Goal: Task Accomplishment & Management: Use online tool/utility

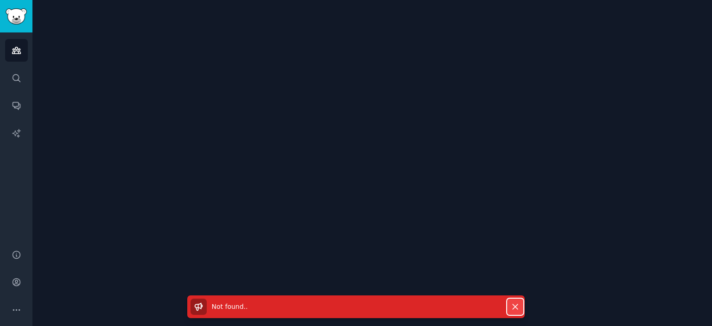
click at [520, 305] on button "Dismiss" at bounding box center [515, 307] width 16 height 16
click at [19, 55] on icon "Sidebar" at bounding box center [17, 50] width 10 height 10
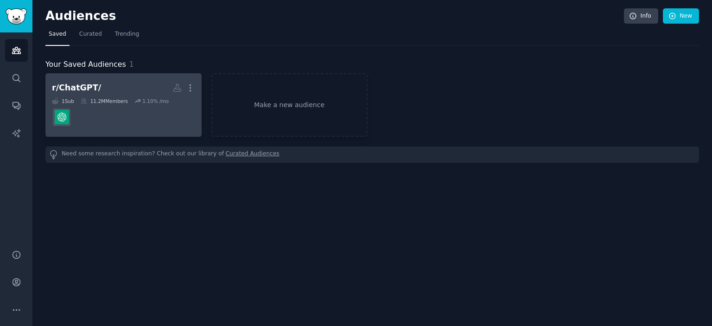
click at [114, 102] on div "11.2M Members" at bounding box center [104, 101] width 47 height 6
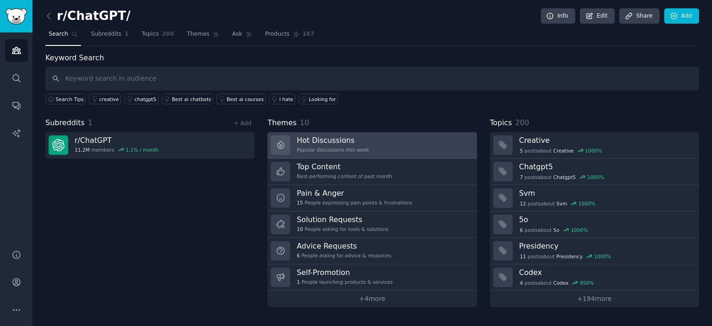
click at [373, 144] on link "Hot Discussions Popular discussions this week" at bounding box center [372, 145] width 209 height 26
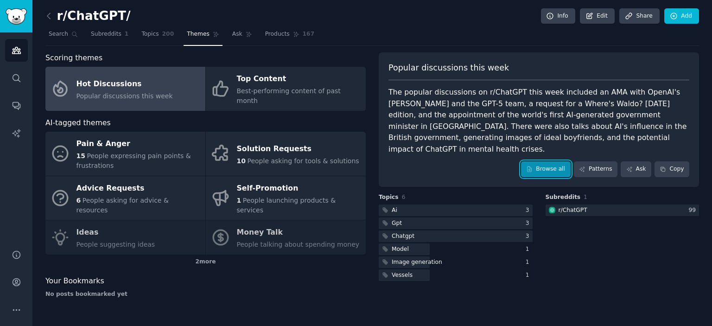
click at [540, 171] on link "Browse all" at bounding box center [546, 169] width 50 height 16
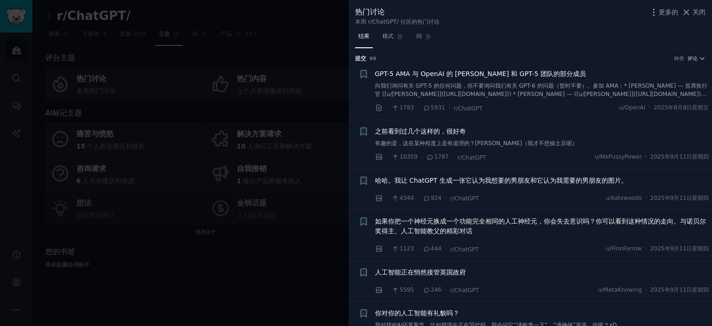
click at [510, 226] on span "如果你把一个神经元换成一个功能完全相同的人工神经元，你会失去意识吗？你可以看到这种情况的走向。与诺贝尔奖得主、人工智能教父的精彩对话" at bounding box center [542, 226] width 334 height 19
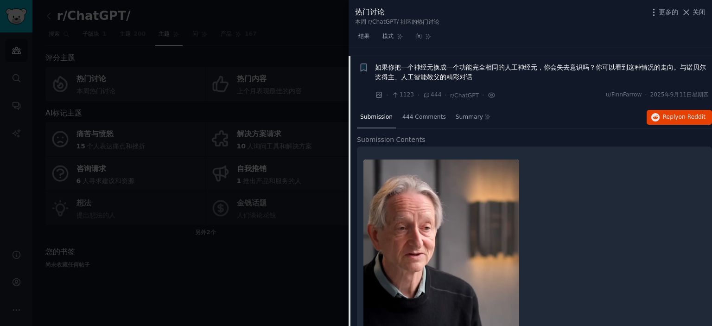
scroll to position [161, 0]
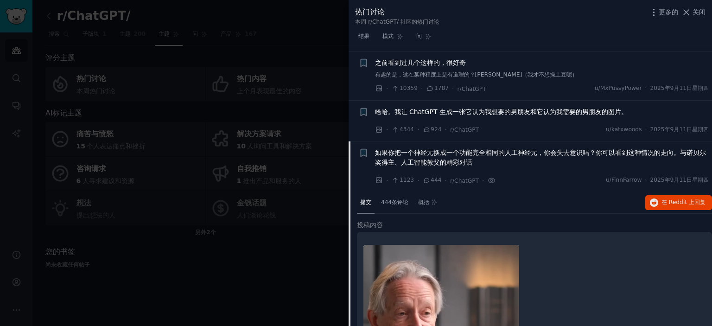
click at [519, 150] on font "如果你把一个神经元换成一个功能完全相同的人工神经元，你会失去意识吗？你可以看到这种情况的走向。与诺贝尔奖得主、人工智能教父的精彩对话" at bounding box center [540, 157] width 331 height 17
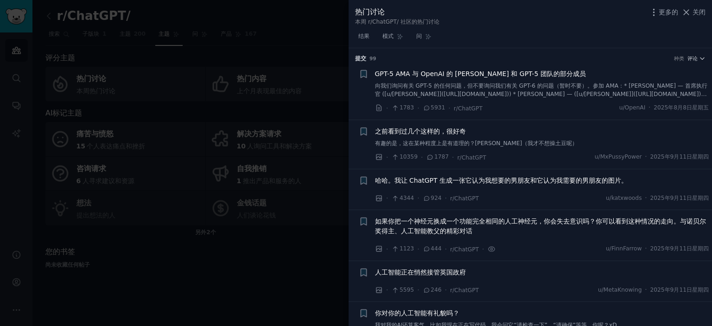
click at [447, 74] on font "GPT-5 AMA 与 OpenAI 的 [PERSON_NAME] 和 GPT-5 团队的部分成员" at bounding box center [480, 73] width 211 height 7
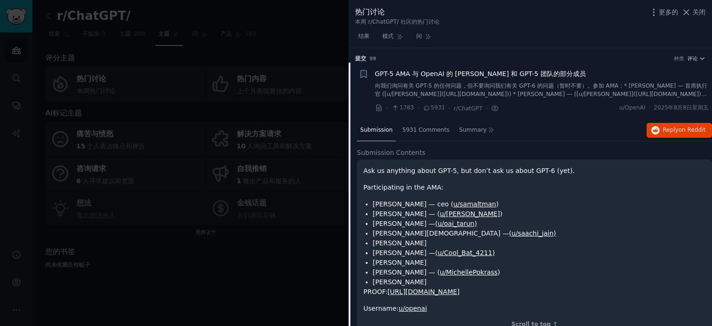
scroll to position [14, 0]
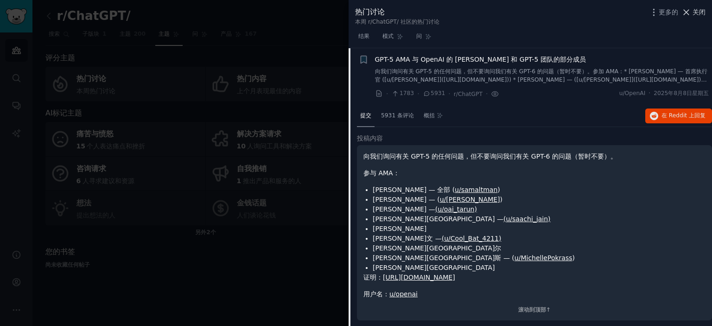
click at [694, 9] on font "关闭" at bounding box center [699, 11] width 13 height 7
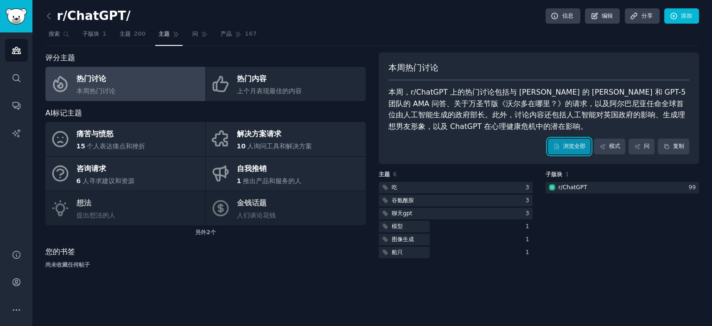
click at [555, 152] on link "浏览全部" at bounding box center [569, 147] width 43 height 16
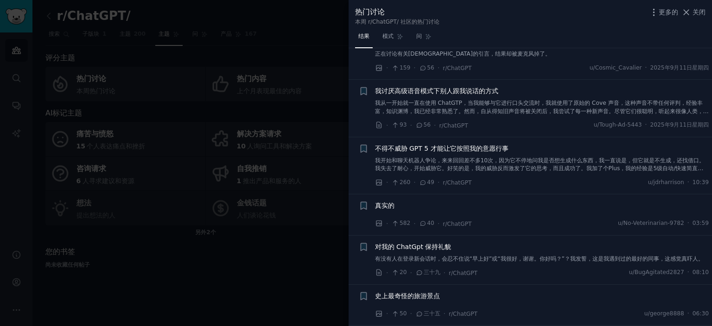
scroll to position [1113, 0]
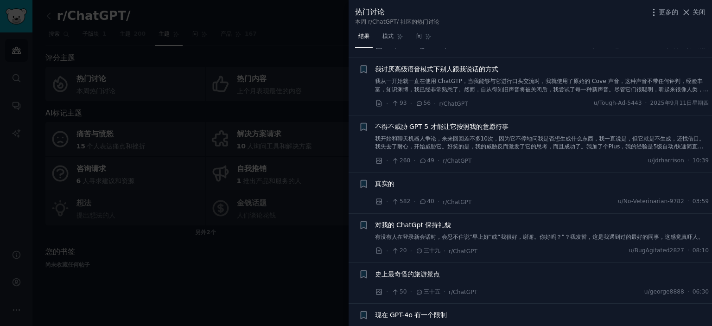
click at [214, 10] on div at bounding box center [356, 163] width 712 height 326
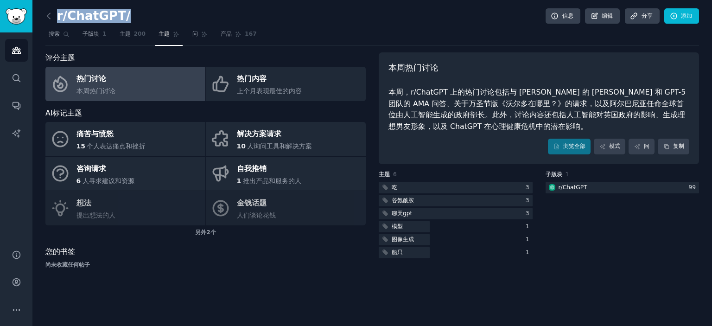
drag, startPoint x: 57, startPoint y: 18, endPoint x: 128, endPoint y: 17, distance: 71.4
click at [128, 17] on div "r/ChatGPT/ 信息 编辑 分享 添加" at bounding box center [372, 17] width 654 height 19
copy font "r/ChatGPT/"
drag, startPoint x: 405, startPoint y: 68, endPoint x: 436, endPoint y: 67, distance: 31.1
click at [436, 67] on font "本周热门讨论" at bounding box center [414, 67] width 50 height 9
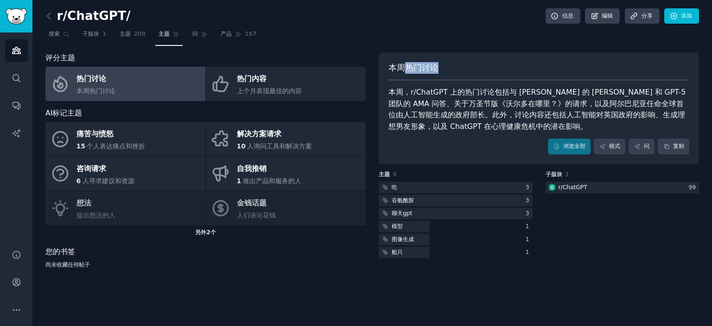
copy font "热门讨论"
click at [560, 152] on link "浏览全部" at bounding box center [569, 147] width 43 height 16
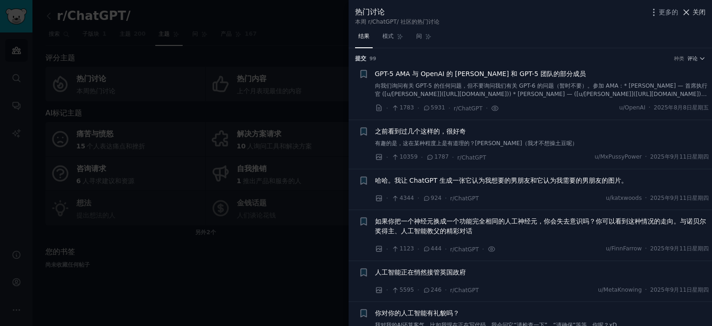
click at [699, 9] on font "关闭" at bounding box center [699, 11] width 13 height 7
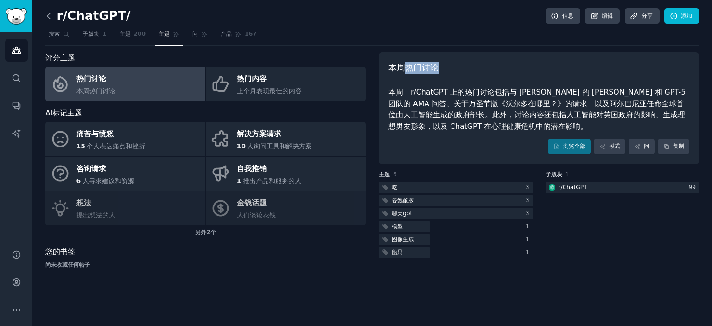
click at [50, 19] on icon at bounding box center [49, 16] width 10 height 10
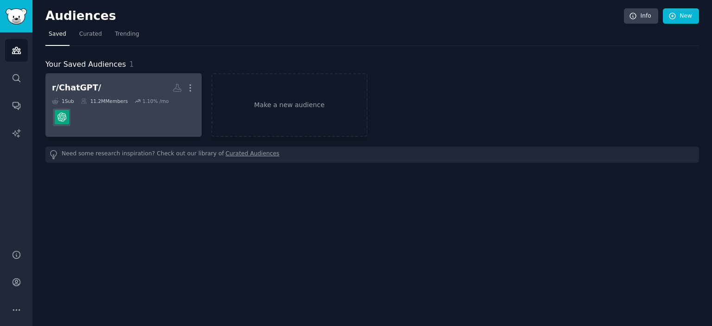
click at [137, 107] on dd at bounding box center [123, 117] width 143 height 26
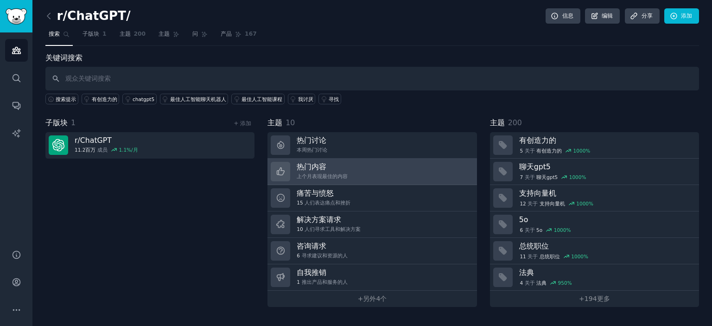
click at [382, 170] on link "热门内容 上个月表现最佳的内容" at bounding box center [372, 172] width 209 height 26
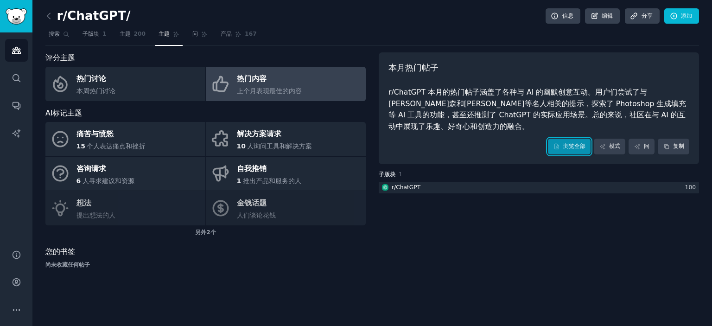
click at [566, 150] on font "浏览全部" at bounding box center [574, 146] width 22 height 8
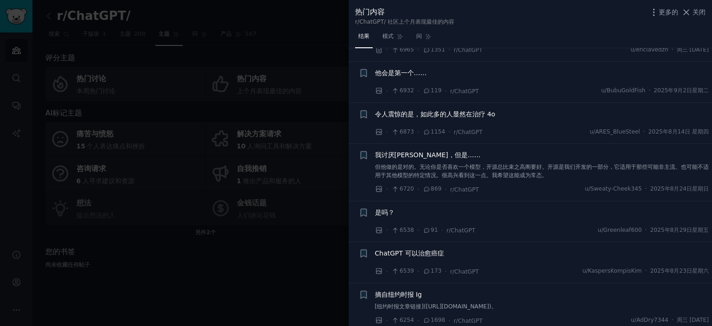
scroll to position [1484, 0]
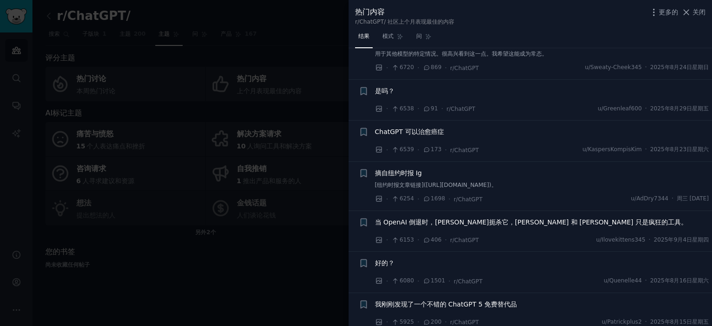
click at [287, 285] on div at bounding box center [356, 163] width 712 height 326
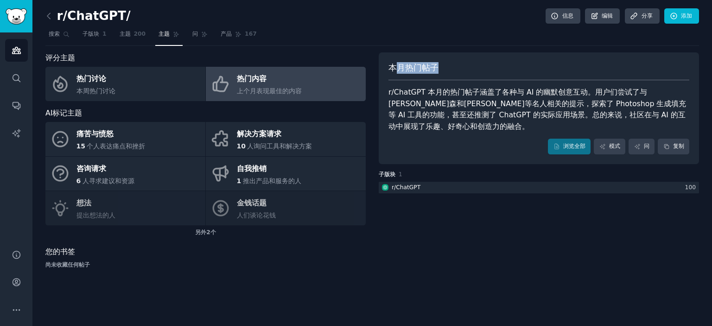
click at [436, 61] on div "本月热门帖子 r/ChatGPT 本月的热门帖子涵盖了各种与 AI 的幽默创意互动。用户们尝试了与[PERSON_NAME]森和[PERSON_NAME]等名…" at bounding box center [539, 108] width 320 height 112
click at [434, 64] on font "本月热门帖子" at bounding box center [414, 67] width 50 height 9
drag, startPoint x: 435, startPoint y: 66, endPoint x: 391, endPoint y: 68, distance: 43.6
click at [391, 68] on font "本月热门帖子" at bounding box center [414, 67] width 50 height 9
copy font "本月热门帖子"
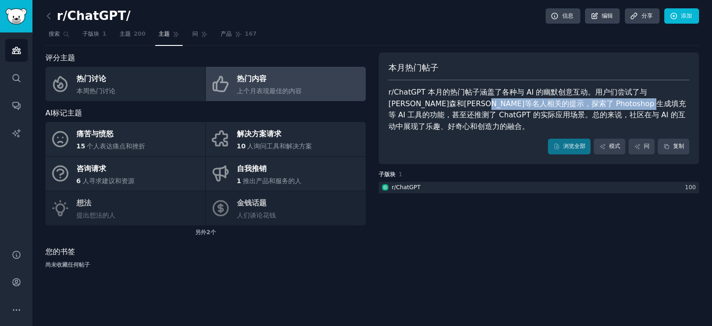
drag, startPoint x: 652, startPoint y: 100, endPoint x: 633, endPoint y: 105, distance: 19.6
click at [633, 105] on font "r/ChatGPT 本月的热门帖子涵盖了各种与 AI 的幽默创意互动。用户们尝试了与[PERSON_NAME]森和[PERSON_NAME]等名人相关的提示，…" at bounding box center [538, 109] width 298 height 43
drag, startPoint x: 634, startPoint y: 104, endPoint x: 485, endPoint y: 103, distance: 148.8
click at [485, 103] on font "r/ChatGPT 本月的热门帖子涵盖了各种与 AI 的幽默创意互动。用户们尝试了与[PERSON_NAME]森和[PERSON_NAME]等名人相关的提示，…" at bounding box center [538, 109] width 298 height 43
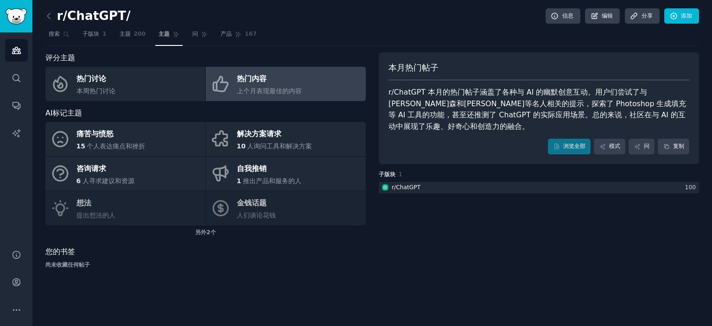
click at [493, 113] on font "r/ChatGPT 本月的热门帖子涵盖了各种与 AI 的幽默创意互动。用户们尝试了与[PERSON_NAME]森和[PERSON_NAME]等名人相关的提示，…" at bounding box center [538, 109] width 298 height 43
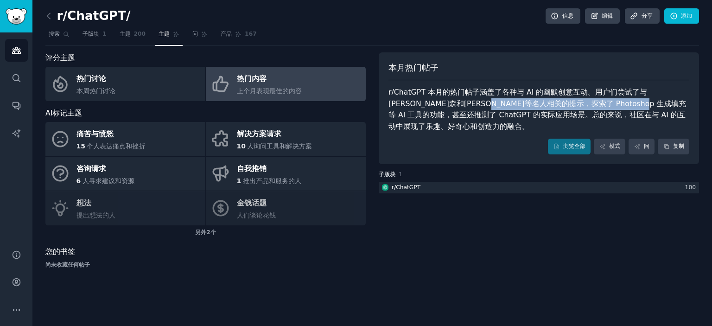
drag, startPoint x: 487, startPoint y: 104, endPoint x: 632, endPoint y: 100, distance: 144.3
click at [632, 100] on font "r/ChatGPT 本月的热门帖子涵盖了各种与 AI 的幽默创意互动。用户们尝试了与[PERSON_NAME]森和[PERSON_NAME]等名人相关的提示，…" at bounding box center [538, 109] width 298 height 43
copy font "探索了 Photoshop 生成填充等 AI 工具的功能"
click at [49, 19] on icon at bounding box center [49, 16] width 10 height 10
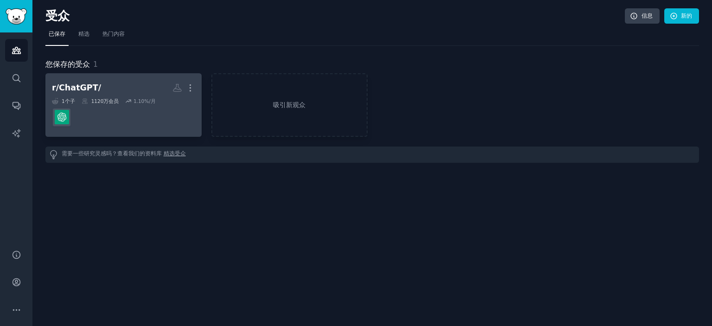
click at [100, 105] on dd at bounding box center [123, 117] width 143 height 26
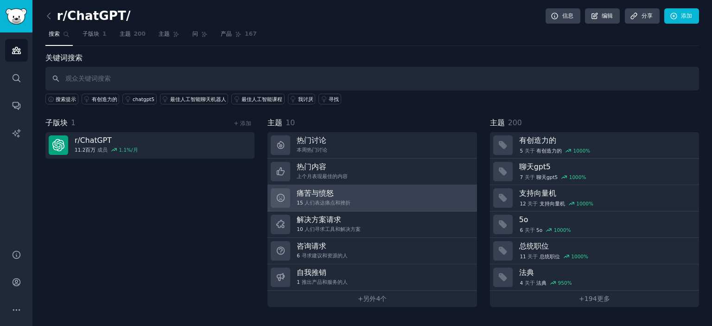
click at [380, 198] on link "痛苦与愤怒 15 人们表达痛点和挫折" at bounding box center [372, 198] width 209 height 26
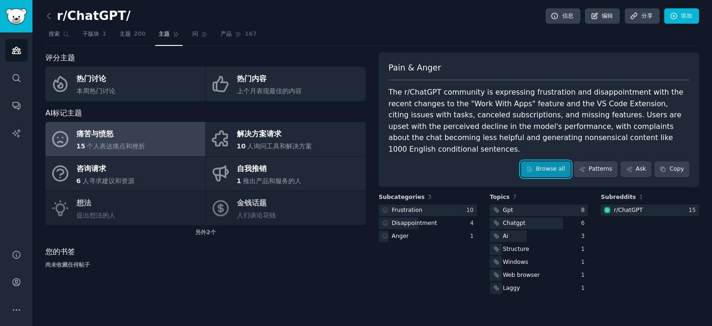
click at [546, 170] on div "Pain & Anger The r/ChatGPT community is expressing frustration and disappointme…" at bounding box center [539, 173] width 320 height 243
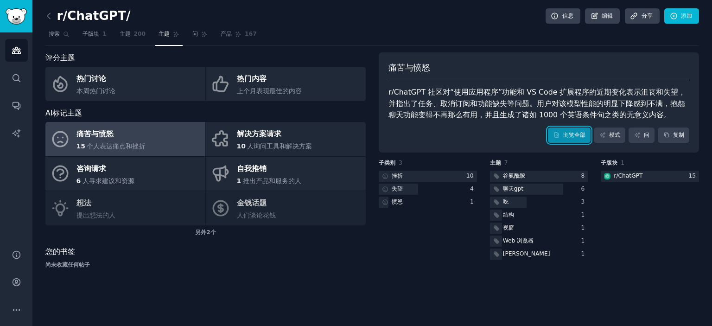
click at [558, 139] on link "浏览全部" at bounding box center [569, 136] width 43 height 16
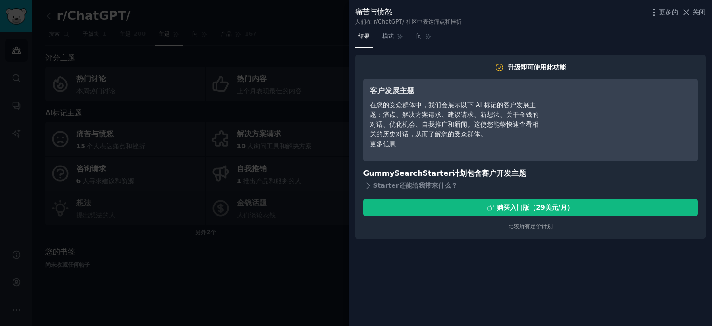
click at [314, 266] on div at bounding box center [356, 163] width 712 height 326
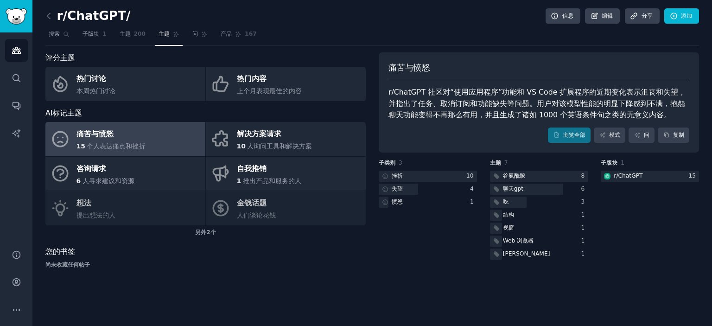
click at [45, 18] on div "r/ChatGPT/ 信息 编辑 分享 添加 搜索 子版块 1 主题 200 主题 问 产品 167 评分主题 热门讨论 本周热门讨论 热门内容 上个月表现最…" at bounding box center [372, 163] width 680 height 326
click at [51, 16] on icon at bounding box center [49, 16] width 10 height 10
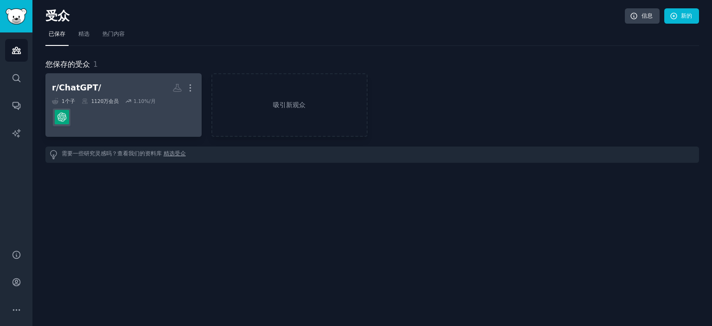
click at [144, 115] on dd at bounding box center [123, 117] width 143 height 26
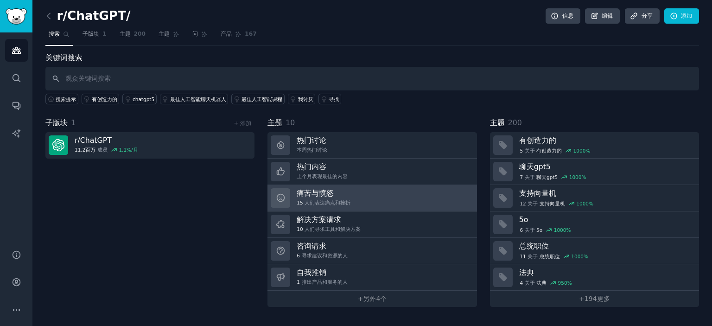
click at [375, 198] on link "痛苦与愤怒 15 人们表达痛点和挫折" at bounding box center [372, 198] width 209 height 26
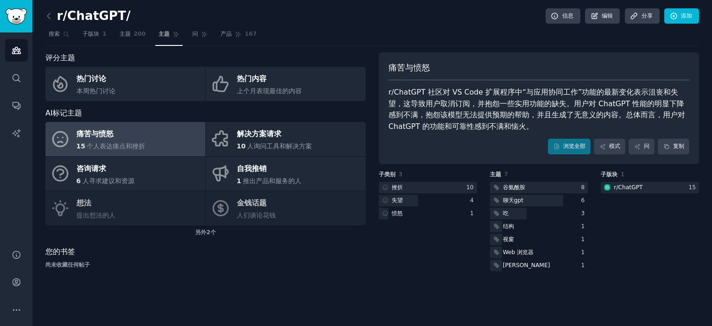
click at [45, 14] on div "r/ChatGPT/ 信息 编辑 分享 添加 搜索 子版块 1 主题 200 主题 问 产品 167 评分主题 热门讨论 本周热门讨论 热门内容 上个月表现最…" at bounding box center [372, 163] width 680 height 326
click at [45, 14] on icon at bounding box center [49, 16] width 10 height 10
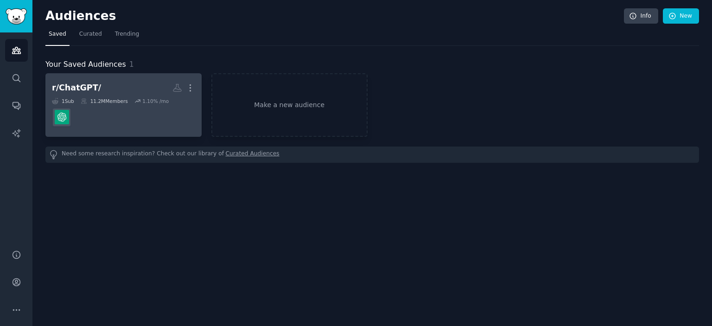
click at [171, 108] on dd at bounding box center [123, 117] width 143 height 26
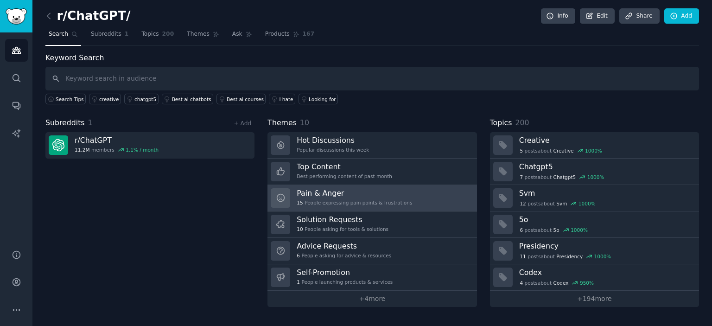
click at [315, 191] on h3 "Pain & Anger" at bounding box center [354, 193] width 115 height 10
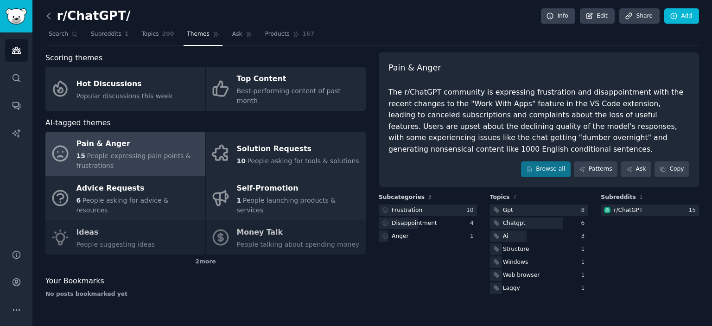
click at [49, 11] on icon at bounding box center [49, 16] width 10 height 10
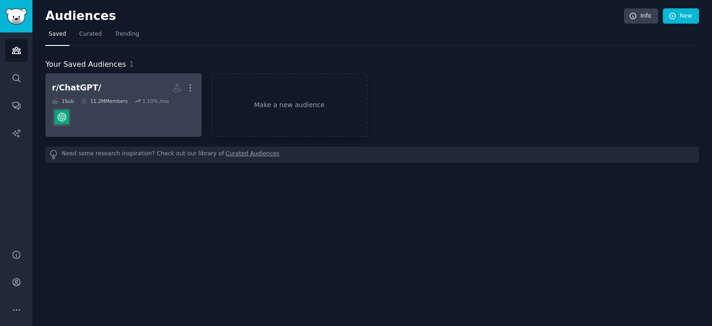
click at [128, 122] on dd at bounding box center [123, 117] width 143 height 26
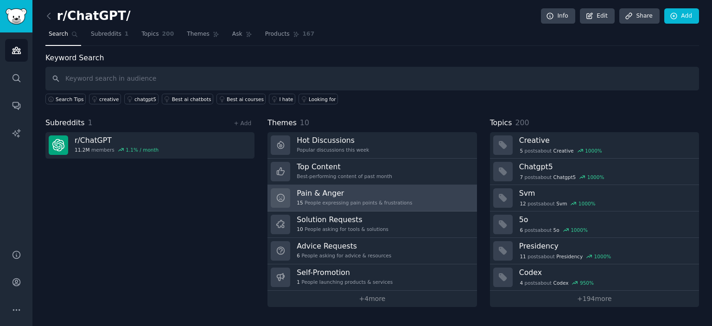
click at [378, 196] on h3 "Pain & Anger" at bounding box center [354, 193] width 115 height 10
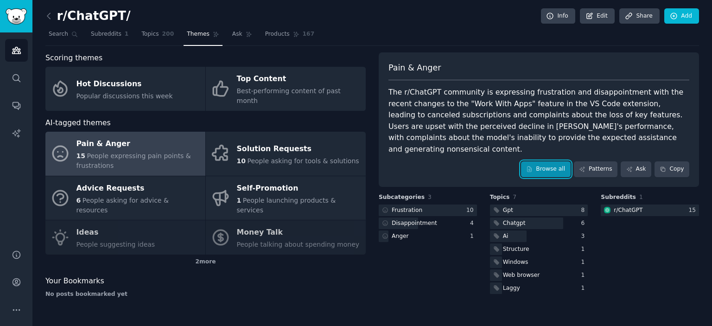
click at [553, 170] on link "Browse all" at bounding box center [546, 169] width 50 height 16
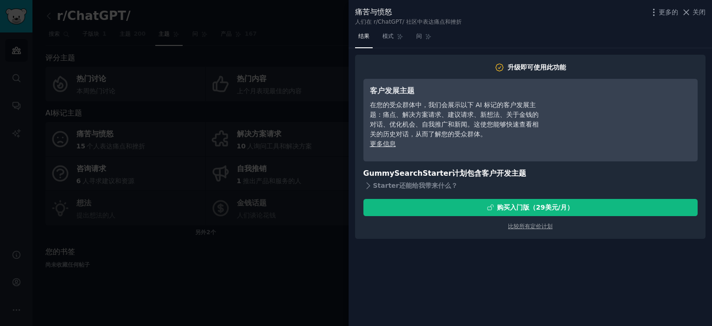
click at [271, 273] on div at bounding box center [356, 163] width 712 height 326
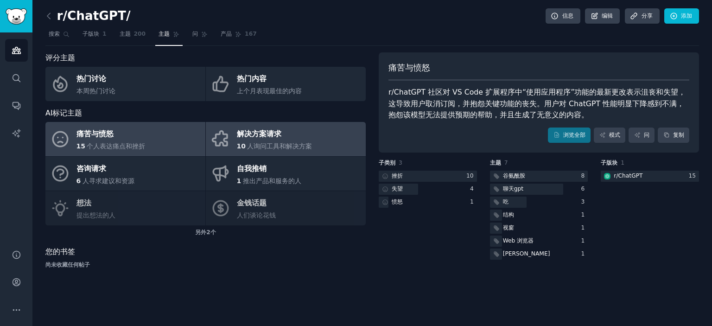
click at [257, 136] on font "解决方案请求" at bounding box center [259, 133] width 45 height 9
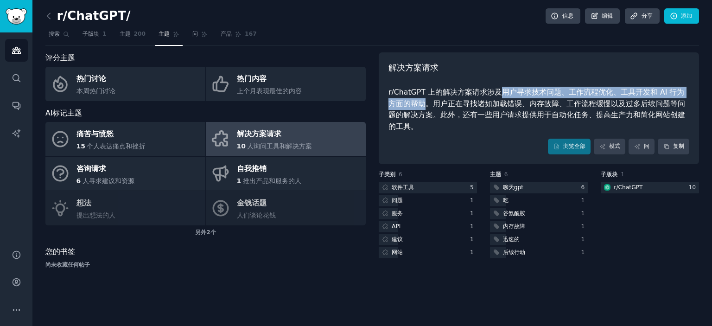
drag, startPoint x: 503, startPoint y: 91, endPoint x: 419, endPoint y: 102, distance: 84.5
click at [419, 102] on font "r/ChatGPT 上的解决方案请求涉及用户寻求技术问题、工作流程优化、工具开发和 AI 行为方面的帮助。用户正在寻找诸如加载错误、内存故障、工作流程缓慢以及…" at bounding box center [537, 109] width 297 height 43
copy font "用户寻求技术问题、工作流程优化、工具开发和 AI 行为方面的帮助"
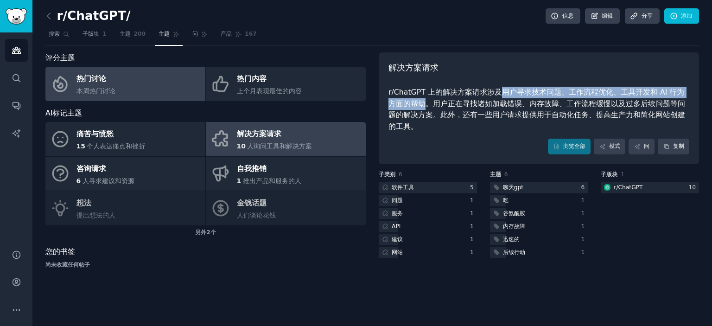
click at [143, 83] on link "热门讨论 本周热门讨论" at bounding box center [125, 84] width 160 height 34
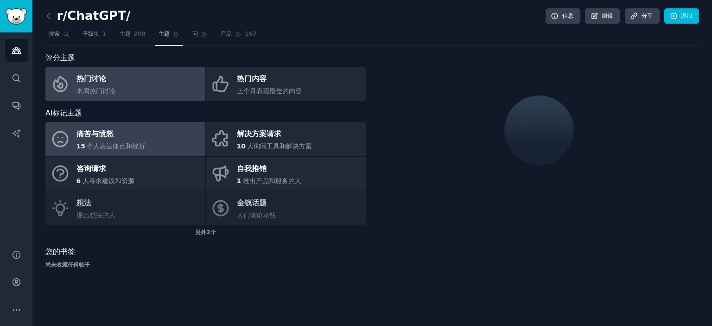
click at [145, 139] on link "痛苦与愤怒 15 个人表达痛点和挫折" at bounding box center [125, 139] width 160 height 34
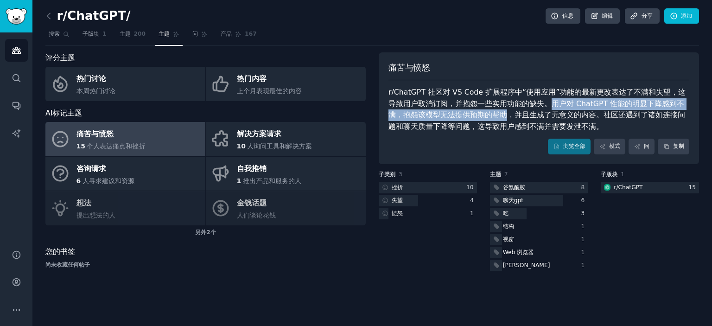
drag, startPoint x: 544, startPoint y: 104, endPoint x: 490, endPoint y: 110, distance: 55.1
click at [490, 110] on font "r/ChatGPT 社区对 VS Code 扩展程序中“使用应用”功能的最新更改表达了不满和失望，这导致用户取消订阅，并抱怨一些实用功能的缺失。用户对 Cha…" at bounding box center [537, 109] width 297 height 43
copy font "用户对 ChatGPT 性能的明显下降感到不满，抱怨该模型无法提供预期的帮助"
click at [689, 18] on font "添加" at bounding box center [686, 16] width 11 height 6
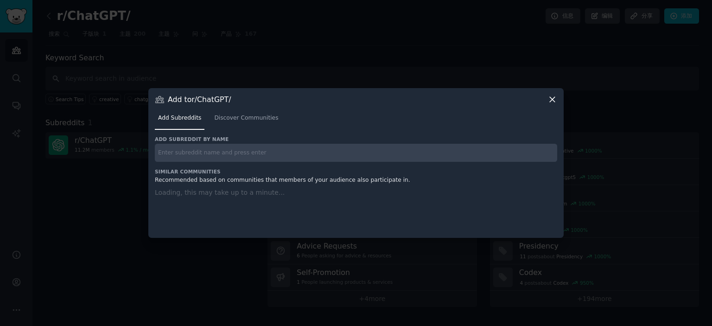
click at [259, 149] on input "text" at bounding box center [356, 153] width 402 height 18
paste input "# [r/software/]([URL][DOMAIN_NAME])"
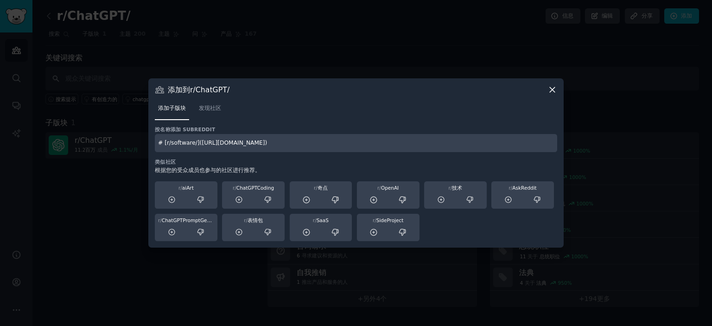
type input "# [r/software/]([URL][DOMAIN_NAME])"
click at [550, 87] on icon at bounding box center [553, 90] width 10 height 10
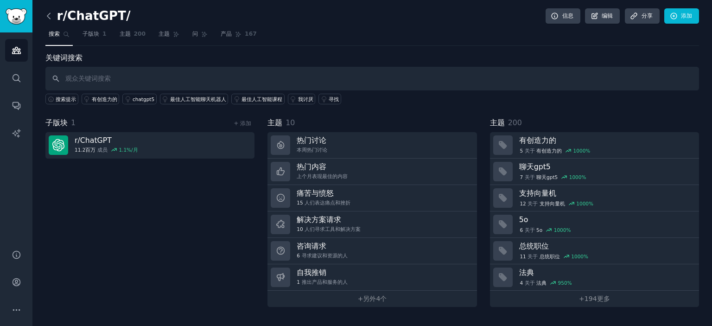
click at [48, 15] on icon at bounding box center [48, 16] width 3 height 6
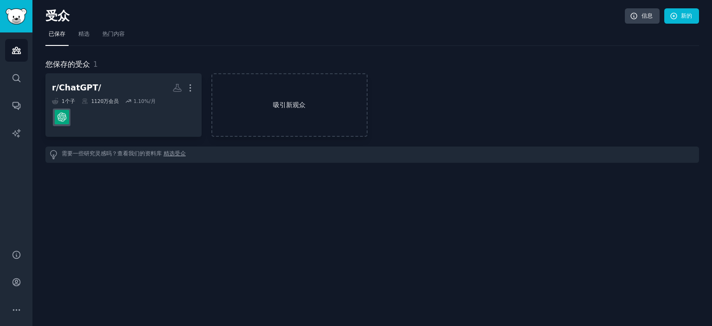
click at [262, 105] on font "吸引新观众" at bounding box center [289, 105] width 154 height 10
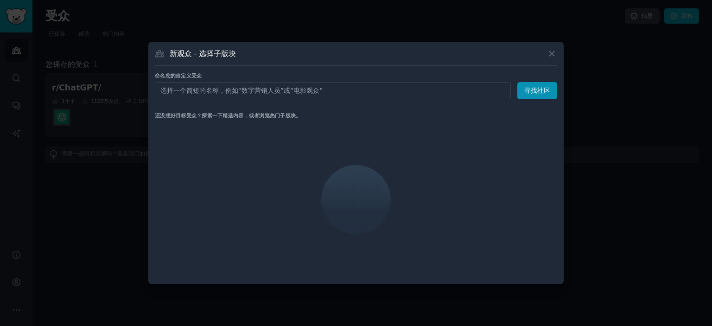
click at [258, 90] on input "text" at bounding box center [333, 90] width 356 height 17
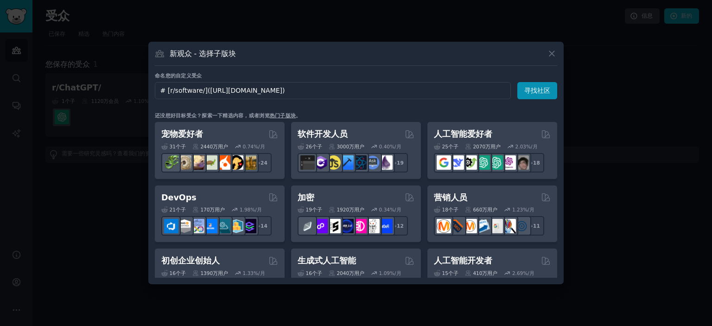
drag, startPoint x: 336, startPoint y: 91, endPoint x: 206, endPoint y: 92, distance: 129.8
click at [206, 92] on input "# [r/software/]([URL][DOMAIN_NAME])" at bounding box center [333, 90] width 356 height 17
type input "# [r/software/]"
click at [530, 90] on font "寻找社区" at bounding box center [537, 90] width 26 height 7
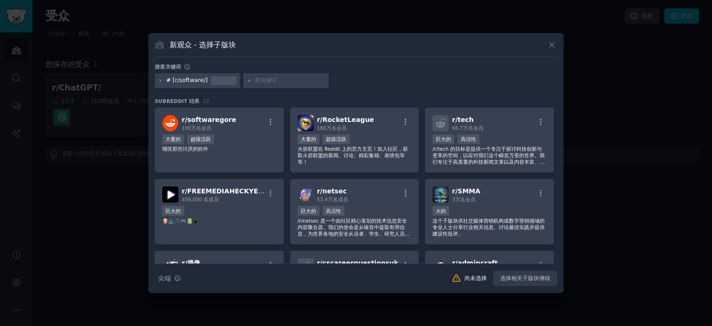
click at [208, 81] on div "# [r/software/]" at bounding box center [197, 80] width 85 height 15
drag, startPoint x: 203, startPoint y: 80, endPoint x: 154, endPoint y: 81, distance: 49.2
click at [154, 81] on div "新观众 - 选择子版块 搜索关键词 # [r/software/] Subreddit 结果 10 r/ softwaregore 190万名 会员 大量的 …" at bounding box center [355, 163] width 415 height 260
click at [550, 46] on icon at bounding box center [552, 45] width 10 height 10
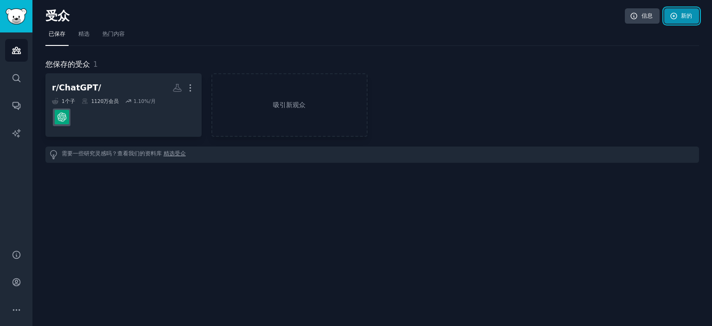
click at [689, 20] on link "新的" at bounding box center [681, 16] width 35 height 16
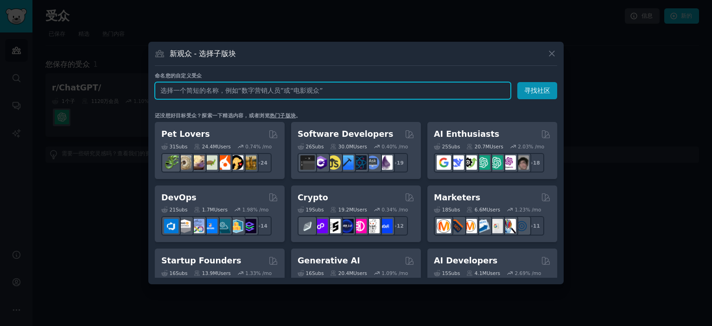
click at [230, 87] on input "text" at bounding box center [333, 90] width 356 height 17
paste input "r/software/"
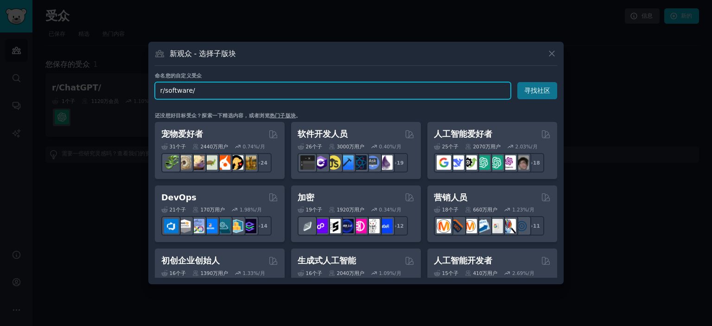
type input "r/software/"
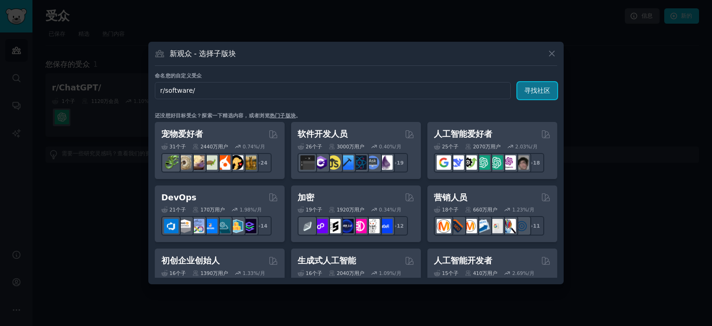
click at [545, 91] on font "寻找社区" at bounding box center [537, 90] width 26 height 7
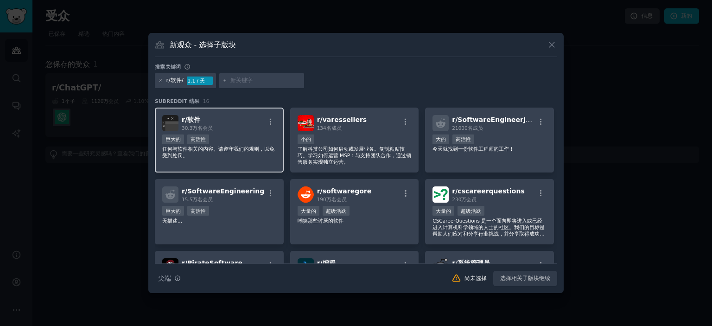
click at [240, 148] on font "任何与软件相关的内容。请遵守我们的规则，以免受到处罚。" at bounding box center [218, 152] width 112 height 12
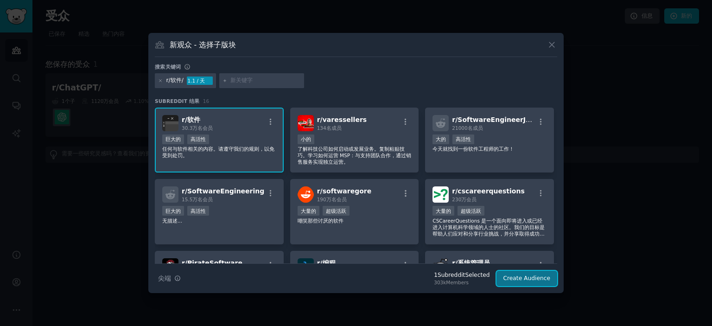
click at [520, 281] on button "Create Audience" at bounding box center [527, 279] width 61 height 16
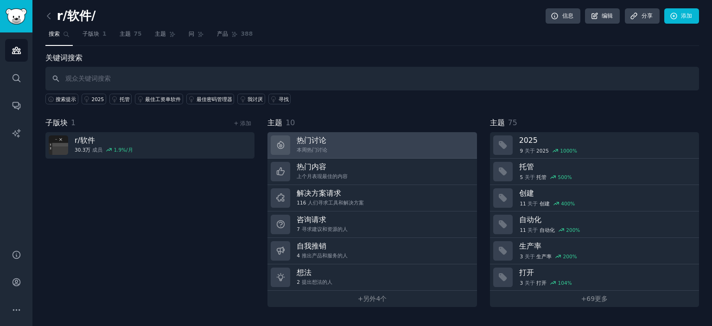
click at [372, 150] on link "热门讨论 本周热门讨论" at bounding box center [372, 145] width 209 height 26
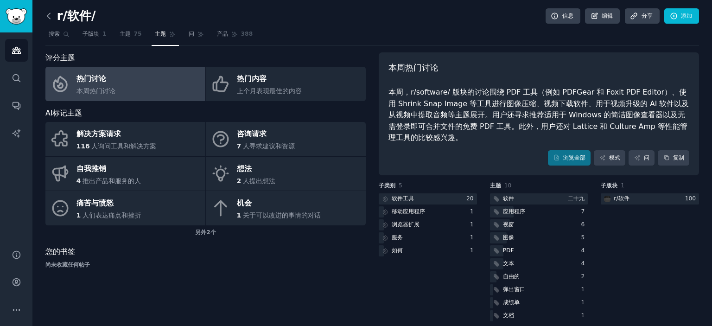
click at [50, 18] on icon at bounding box center [49, 16] width 10 height 10
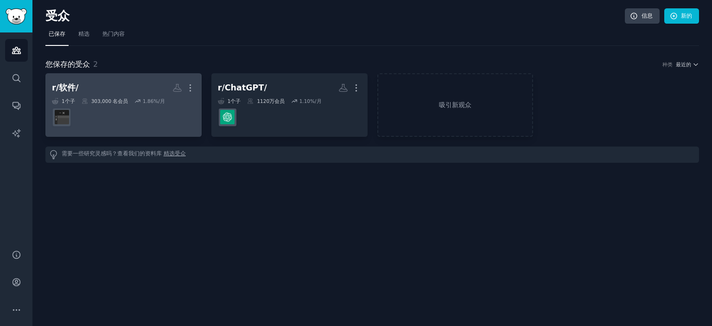
click at [108, 82] on h2 "r/软件/ 更多的" at bounding box center [123, 88] width 143 height 16
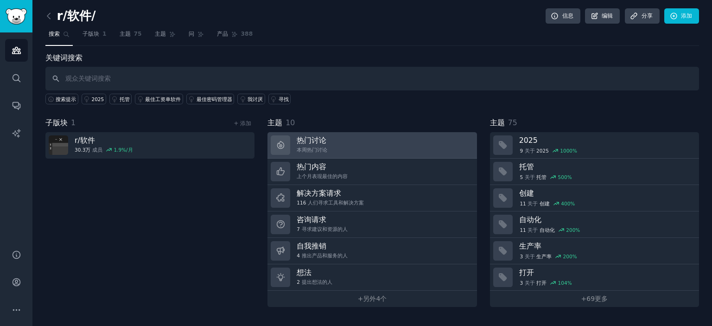
click at [337, 146] on link "热门讨论 本周热门讨论" at bounding box center [372, 145] width 209 height 26
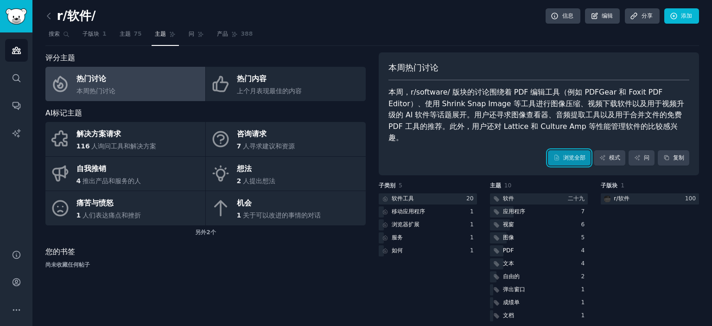
click at [552, 153] on link "浏览全部" at bounding box center [569, 158] width 43 height 16
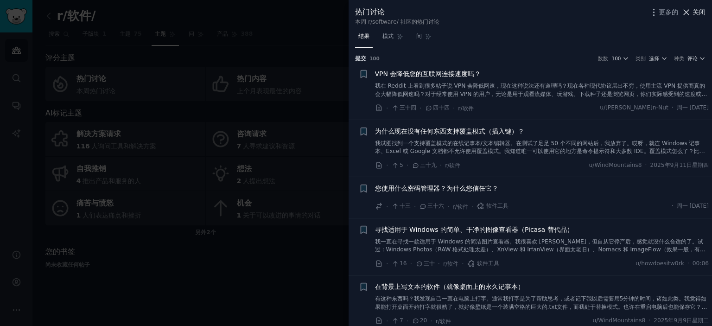
click at [691, 13] on button "关闭" at bounding box center [694, 12] width 25 height 10
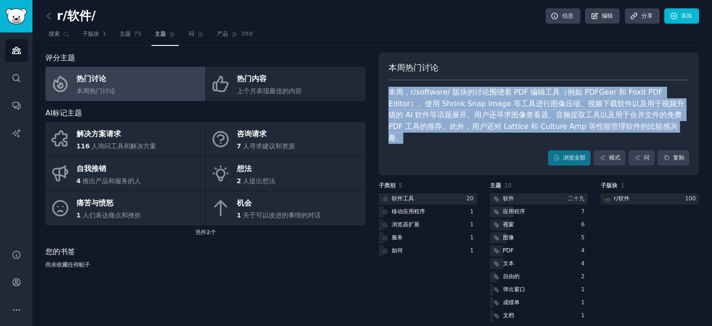
drag, startPoint x: 667, startPoint y: 126, endPoint x: 385, endPoint y: 88, distance: 284.4
click at [385, 88] on div "本周热门讨论 本周，r/software/ 版块的讨论围绕着 PDF 编辑工具（例如 PDFGear 和 Foxit PDF Editor）、使用 Shrin…" at bounding box center [539, 113] width 320 height 123
copy font "本周，r/software/ 版块的讨论围绕着 PDF 编辑工具（例如 PDFGear 和 Foxit PDF Editor）、使用 Shrink Snap …"
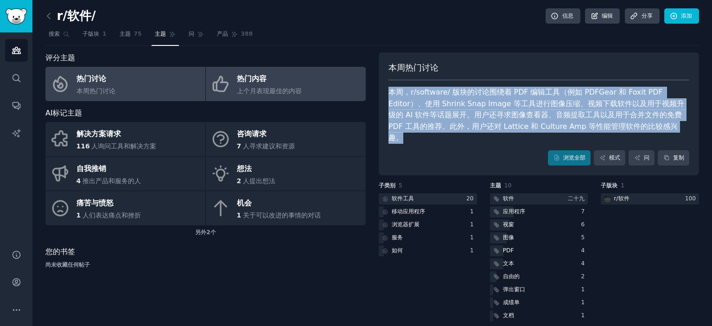
click at [254, 74] on font "热门内容" at bounding box center [252, 78] width 30 height 9
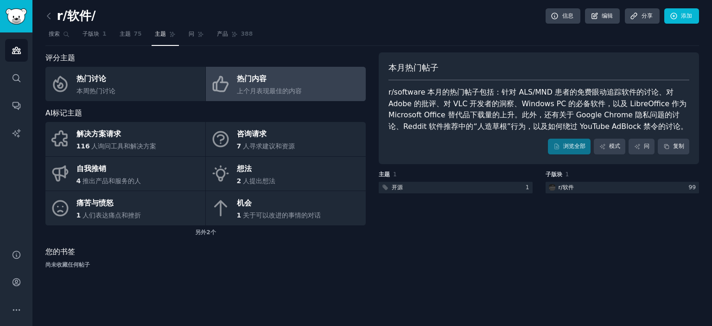
drag, startPoint x: 527, startPoint y: 119, endPoint x: 479, endPoint y: 143, distance: 52.9
click at [479, 143] on div "浏览全部 模式 问 复制" at bounding box center [539, 147] width 301 height 16
click at [54, 37] on font "搜索" at bounding box center [54, 34] width 11 height 6
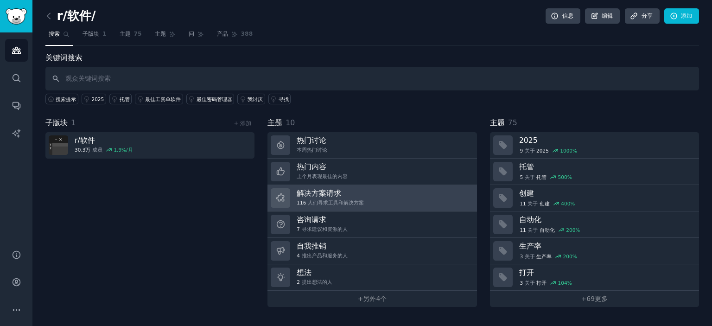
click at [375, 195] on link "解决方案请求 116 人们寻求工具和解决方案" at bounding box center [372, 198] width 209 height 26
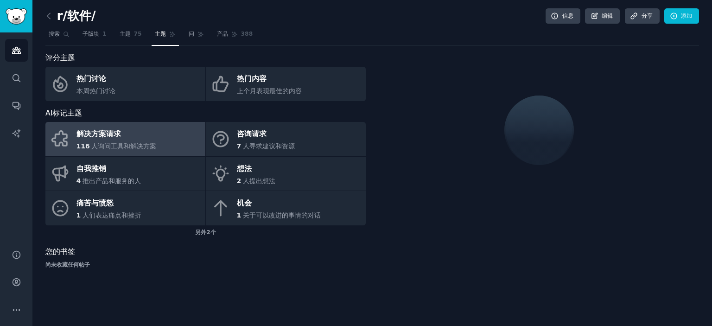
click at [49, 20] on link at bounding box center [51, 16] width 12 height 15
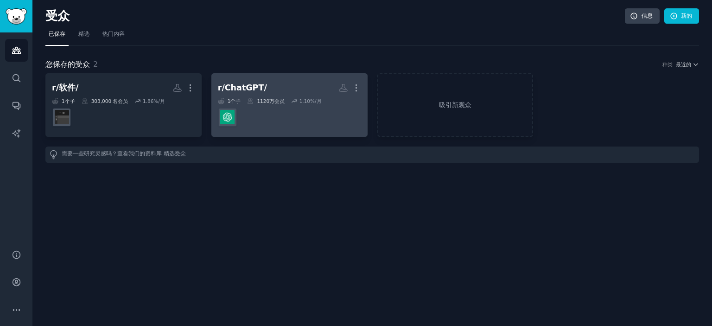
click at [319, 124] on dd at bounding box center [289, 117] width 143 height 26
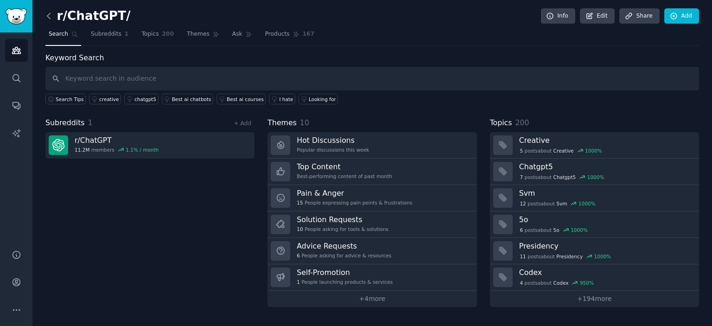
click at [50, 15] on icon at bounding box center [49, 16] width 10 height 10
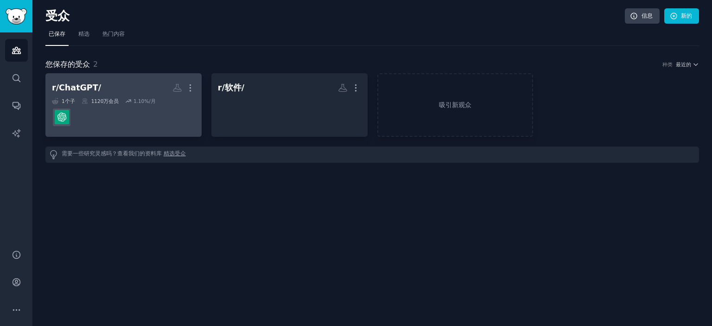
click at [120, 102] on div "1 个子 1120万 会员 1.10 %/月" at bounding box center [123, 101] width 143 height 6
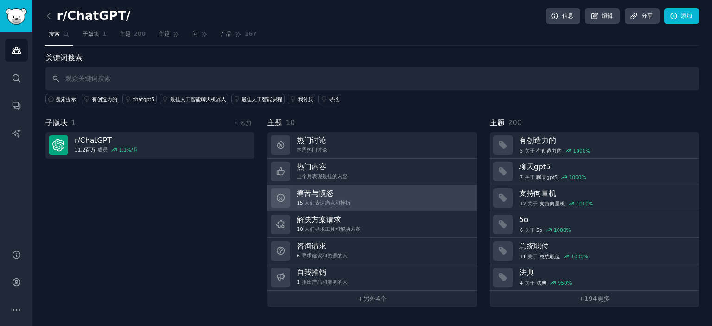
click at [365, 200] on link "痛苦与愤怒 15 人们表达痛点和挫折" at bounding box center [372, 198] width 209 height 26
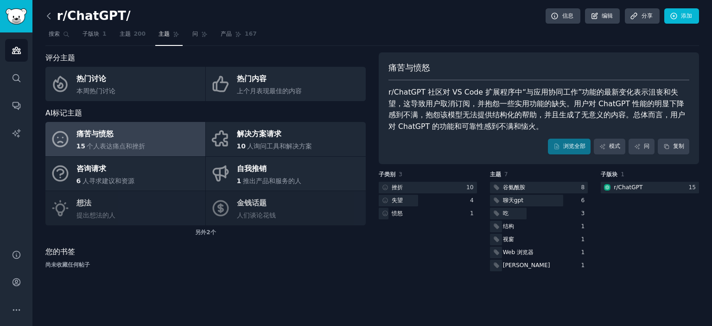
click at [47, 17] on icon at bounding box center [49, 16] width 10 height 10
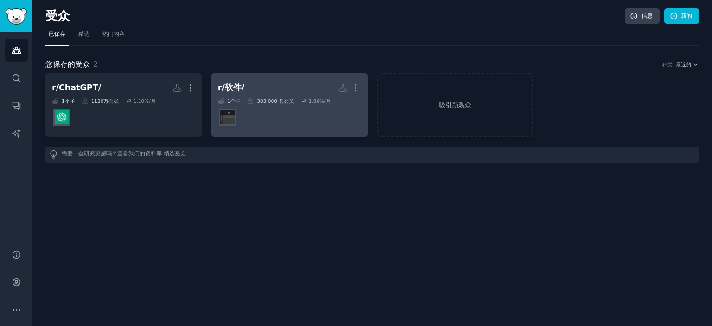
click at [286, 103] on div "1 个子 303,000 名 会员 1.86 %/月 r/software" at bounding box center [289, 114] width 143 height 32
